Goal: Transaction & Acquisition: Purchase product/service

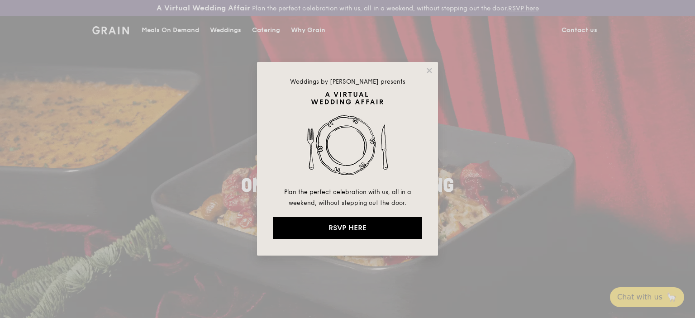
click at [570, 103] on div "Weddings by [PERSON_NAME] presents Plan the perfect celebration with us, all in…" at bounding box center [347, 159] width 695 height 318
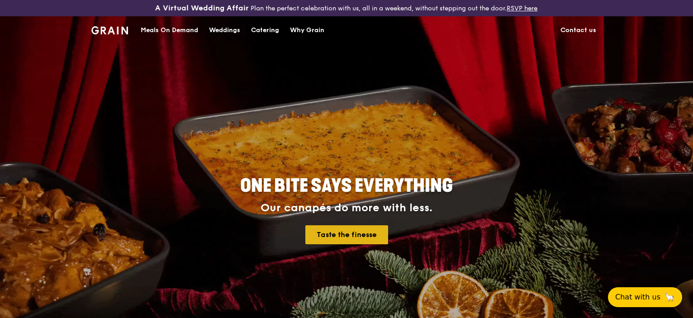
click at [363, 237] on link "Taste the finesse" at bounding box center [346, 234] width 83 height 19
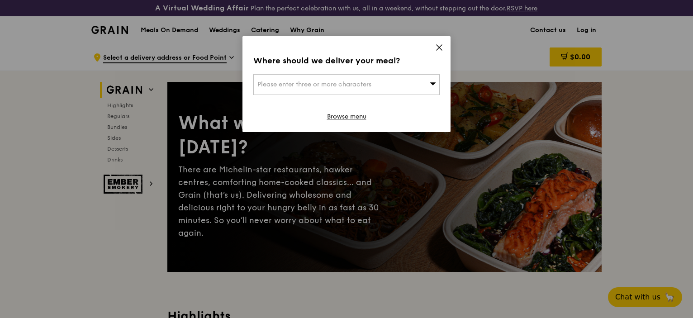
click at [422, 79] on div "Please enter three or more characters" at bounding box center [346, 84] width 186 height 21
click at [440, 46] on icon at bounding box center [438, 47] width 5 height 5
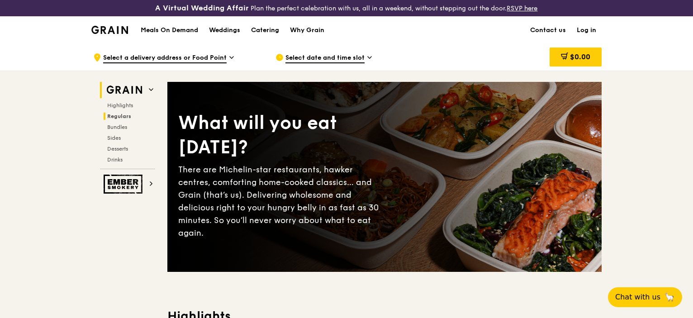
click at [121, 113] on span "Regulars" at bounding box center [119, 116] width 24 height 6
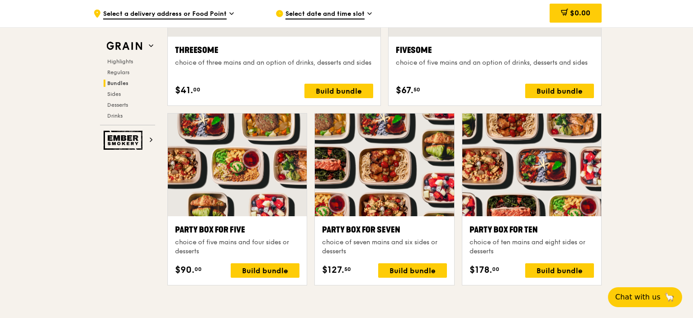
scroll to position [1744, 0]
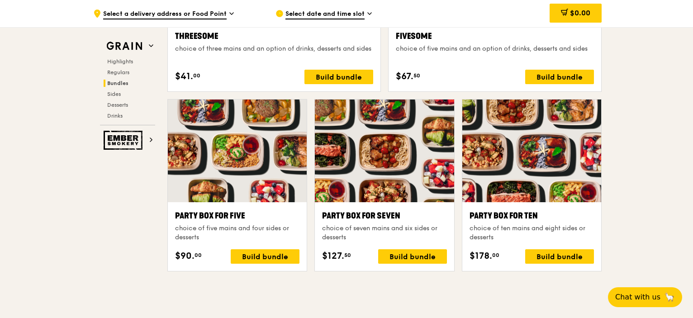
click at [566, 166] on div at bounding box center [531, 151] width 139 height 103
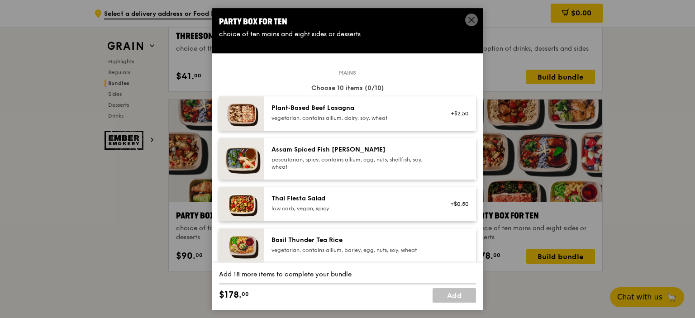
click at [468, 18] on icon at bounding box center [471, 20] width 8 height 8
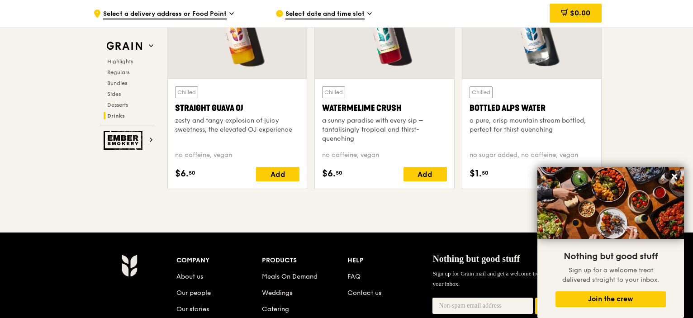
scroll to position [3658, 0]
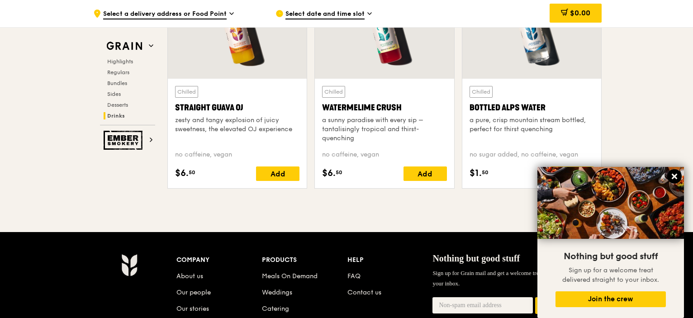
click at [677, 180] on icon at bounding box center [674, 176] width 8 height 8
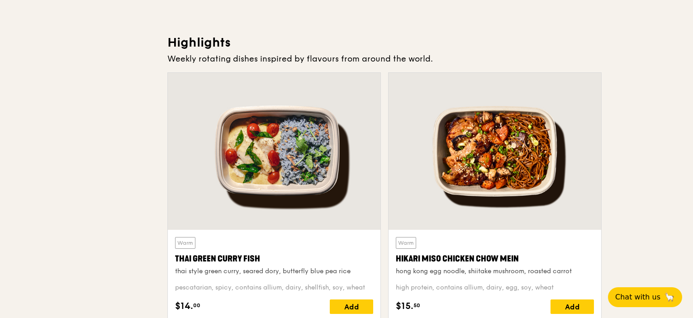
scroll to position [0, 0]
